Goal: Task Accomplishment & Management: Manage account settings

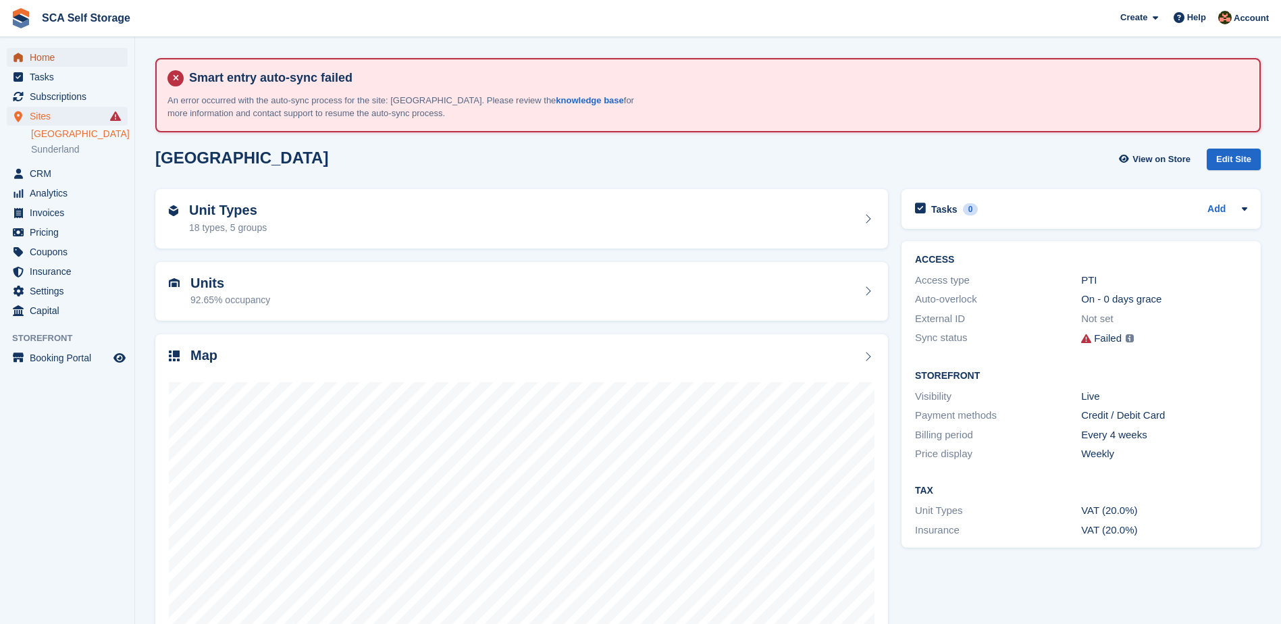
click at [24, 59] on span "menu" at bounding box center [18, 57] width 16 height 16
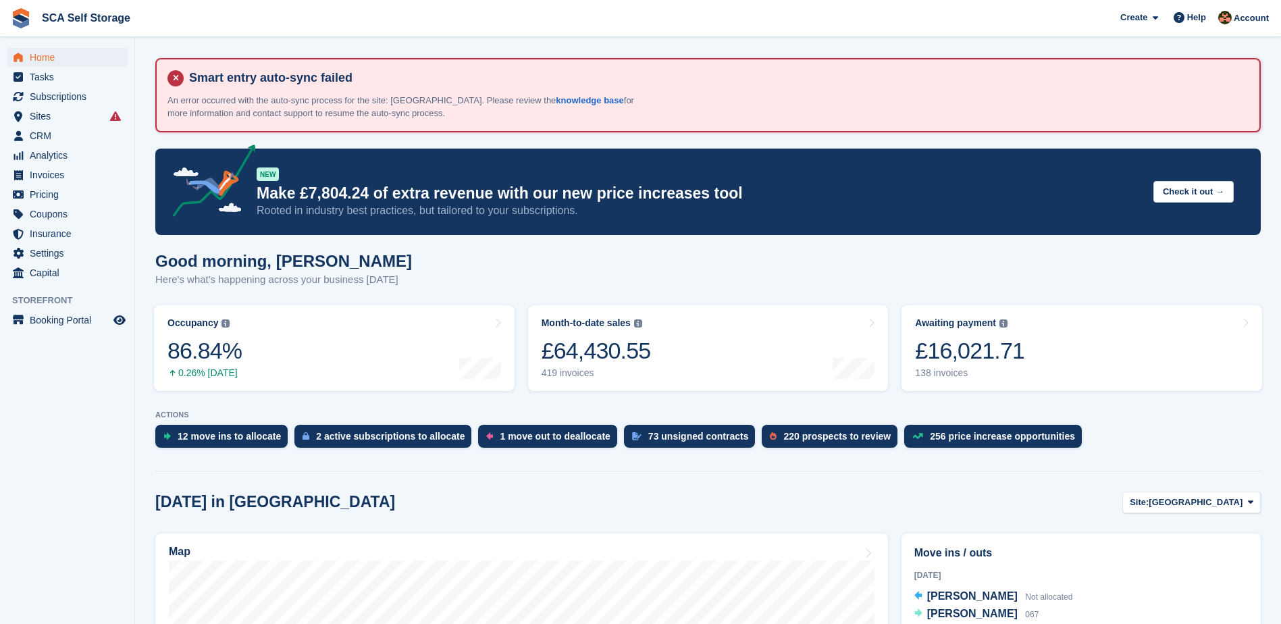
scroll to position [152, 0]
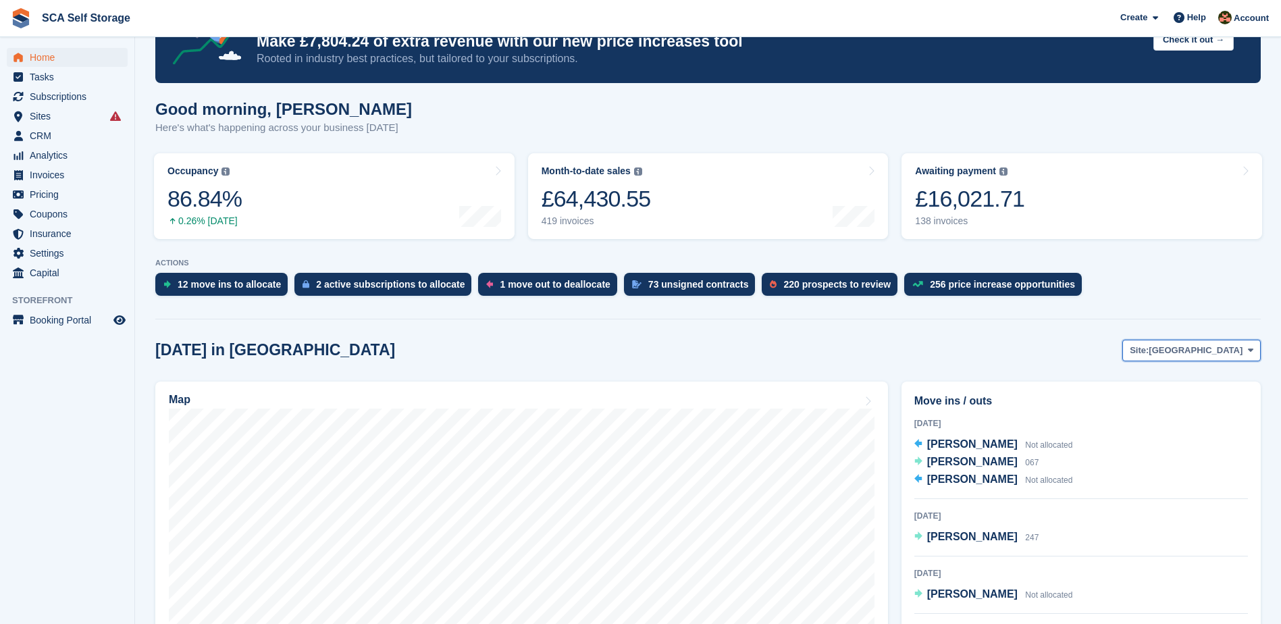
click at [1149, 355] on span "Site:" at bounding box center [1139, 351] width 19 height 14
click at [1165, 413] on link "Sunderland" at bounding box center [1194, 406] width 122 height 24
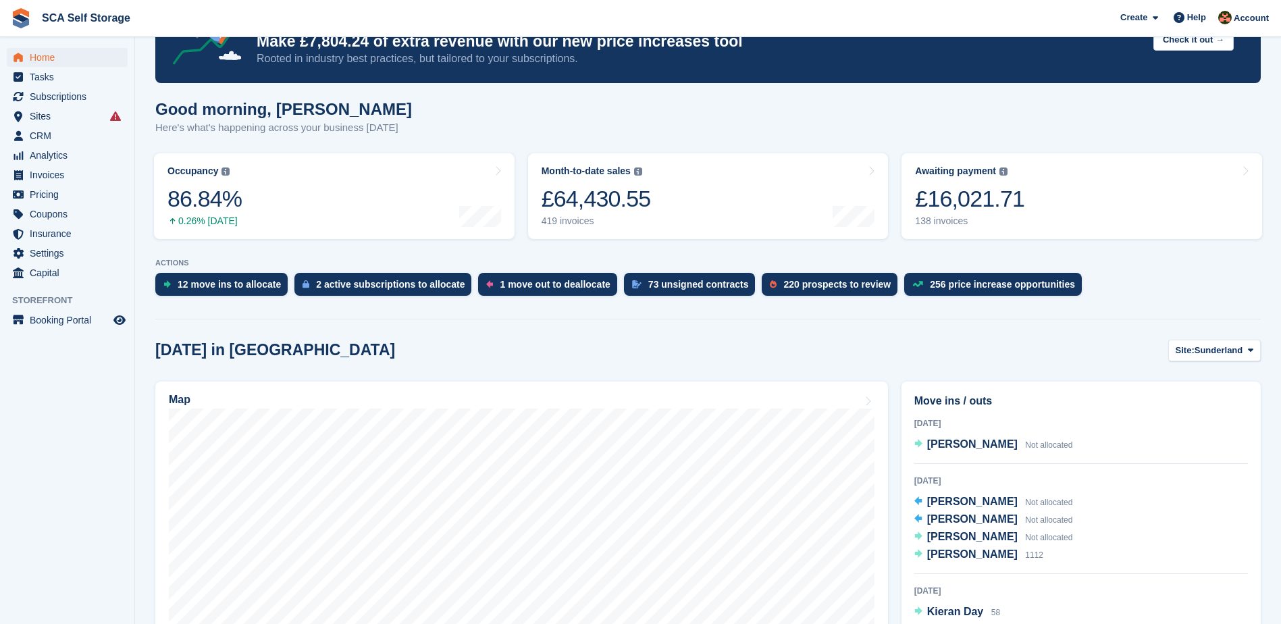
drag, startPoint x: 150, startPoint y: 371, endPoint x: 167, endPoint y: 351, distance: 26.8
click at [74, 97] on span "Subscriptions" at bounding box center [70, 96] width 81 height 19
